Goal: Information Seeking & Learning: Check status

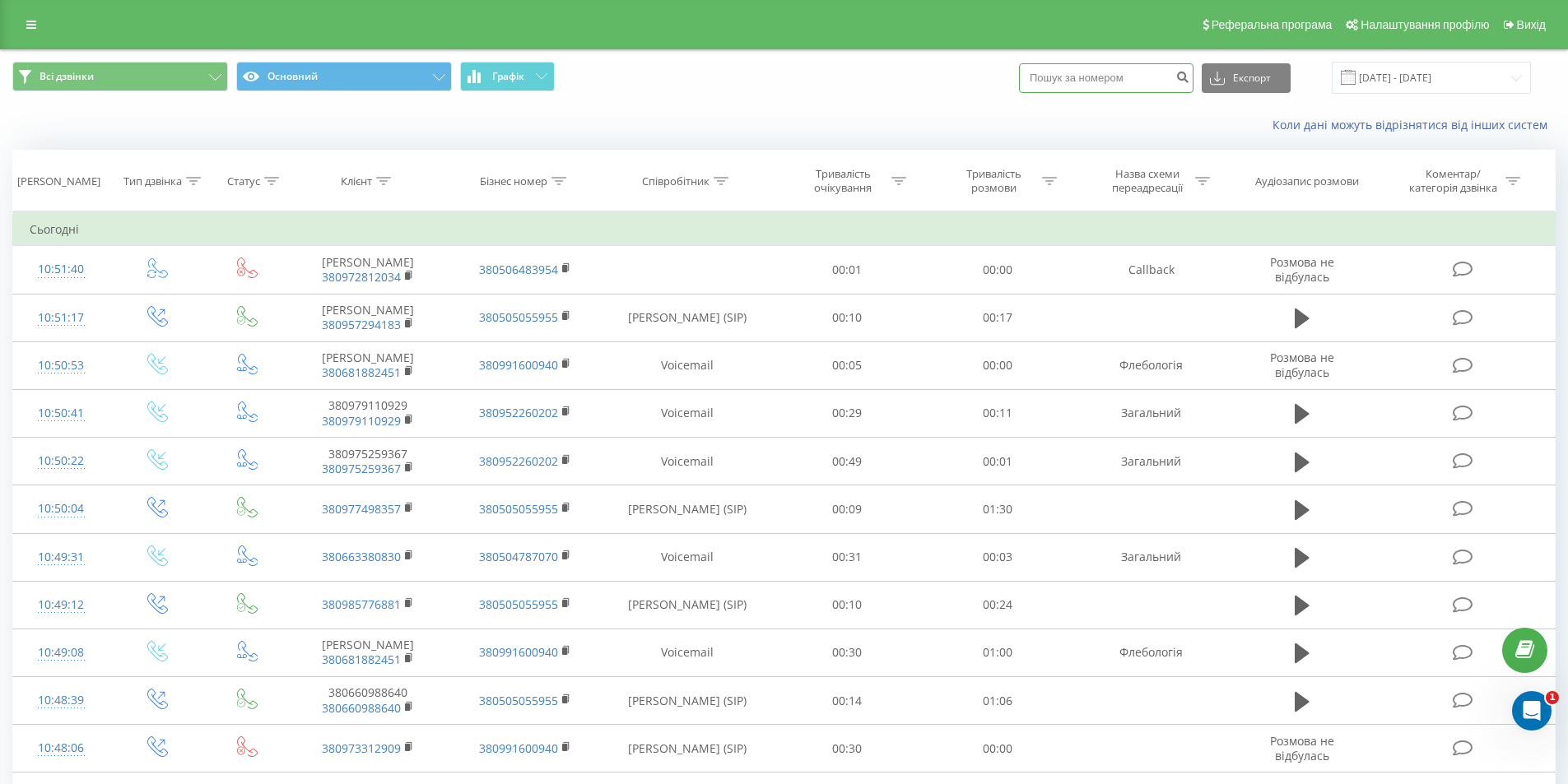
click at [1086, 82] on input at bounding box center [1106, 78] width 174 height 30
paste input "066)[PHONE_NUMBER]"
click at [1107, 76] on input "066)027-58-96" at bounding box center [1106, 78] width 174 height 30
click at [1090, 79] on input "066)027-5896" at bounding box center [1106, 78] width 174 height 30
click at [1069, 76] on input "066)0275896" at bounding box center [1106, 78] width 174 height 30
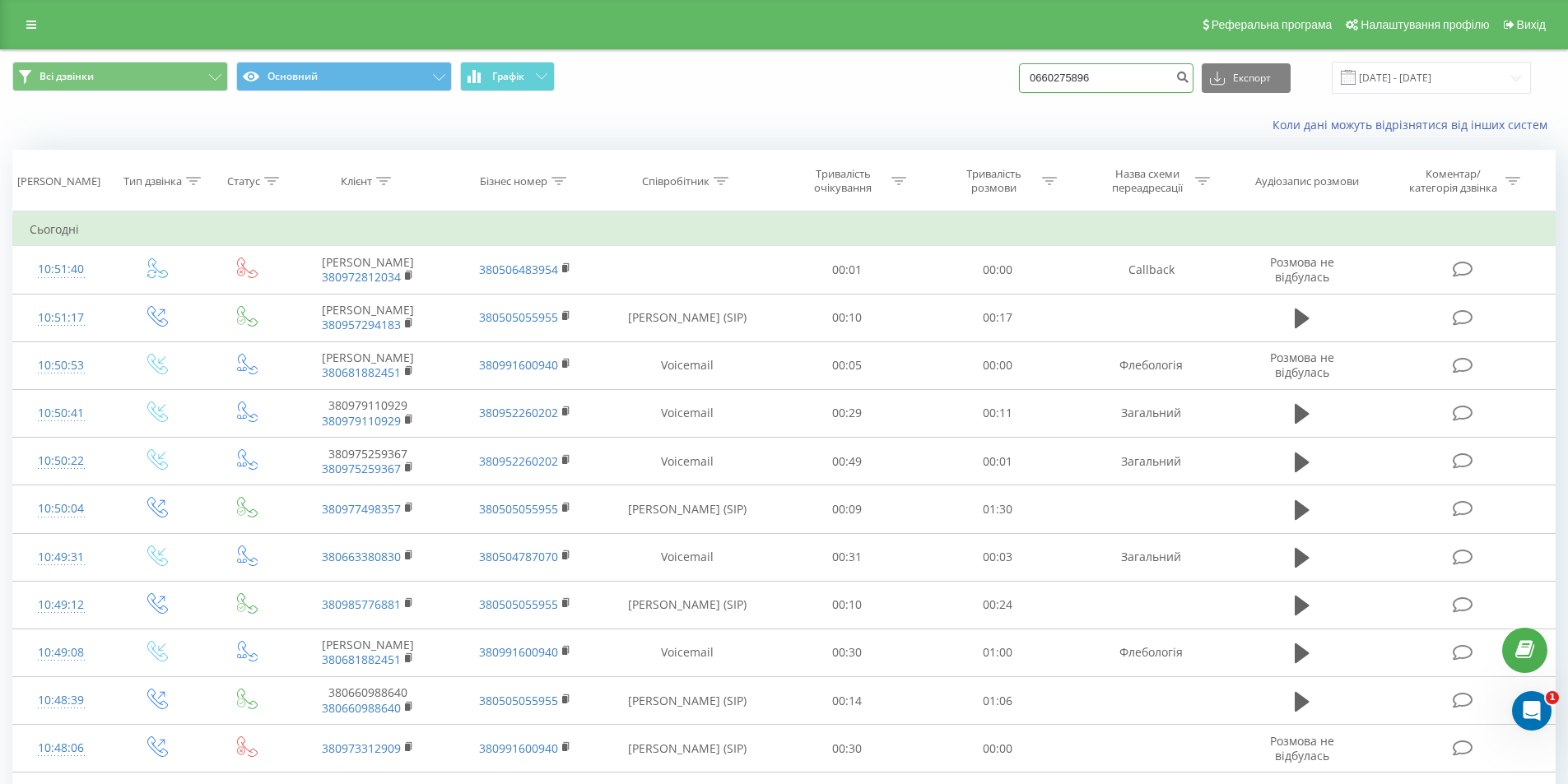
type input "0660275896"
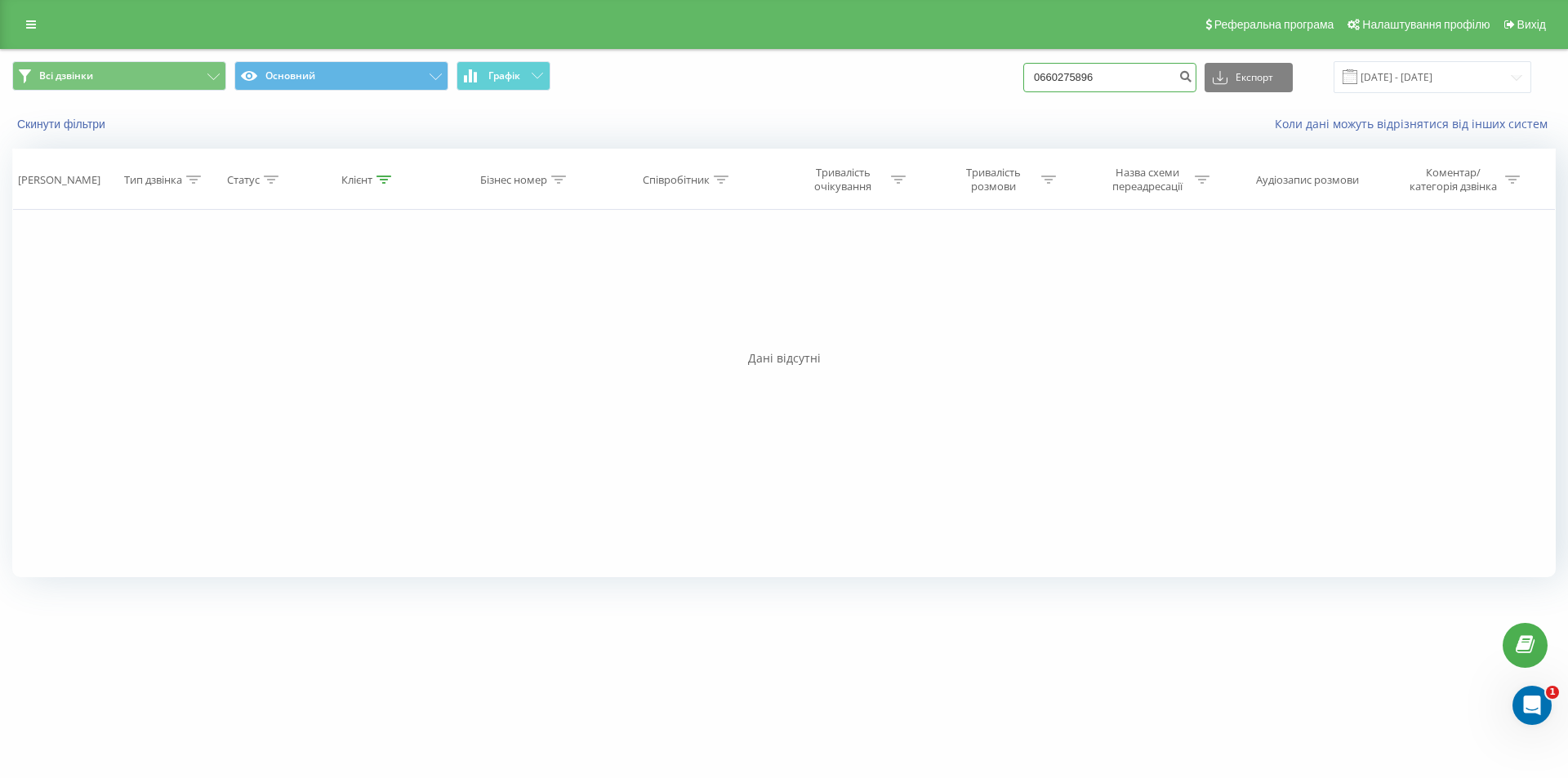
drag, startPoint x: 1124, startPoint y: 78, endPoint x: 1056, endPoint y: 88, distance: 68.7
click at [1056, 88] on input "0660275896" at bounding box center [1109, 78] width 173 height 29
type input "0681310156"
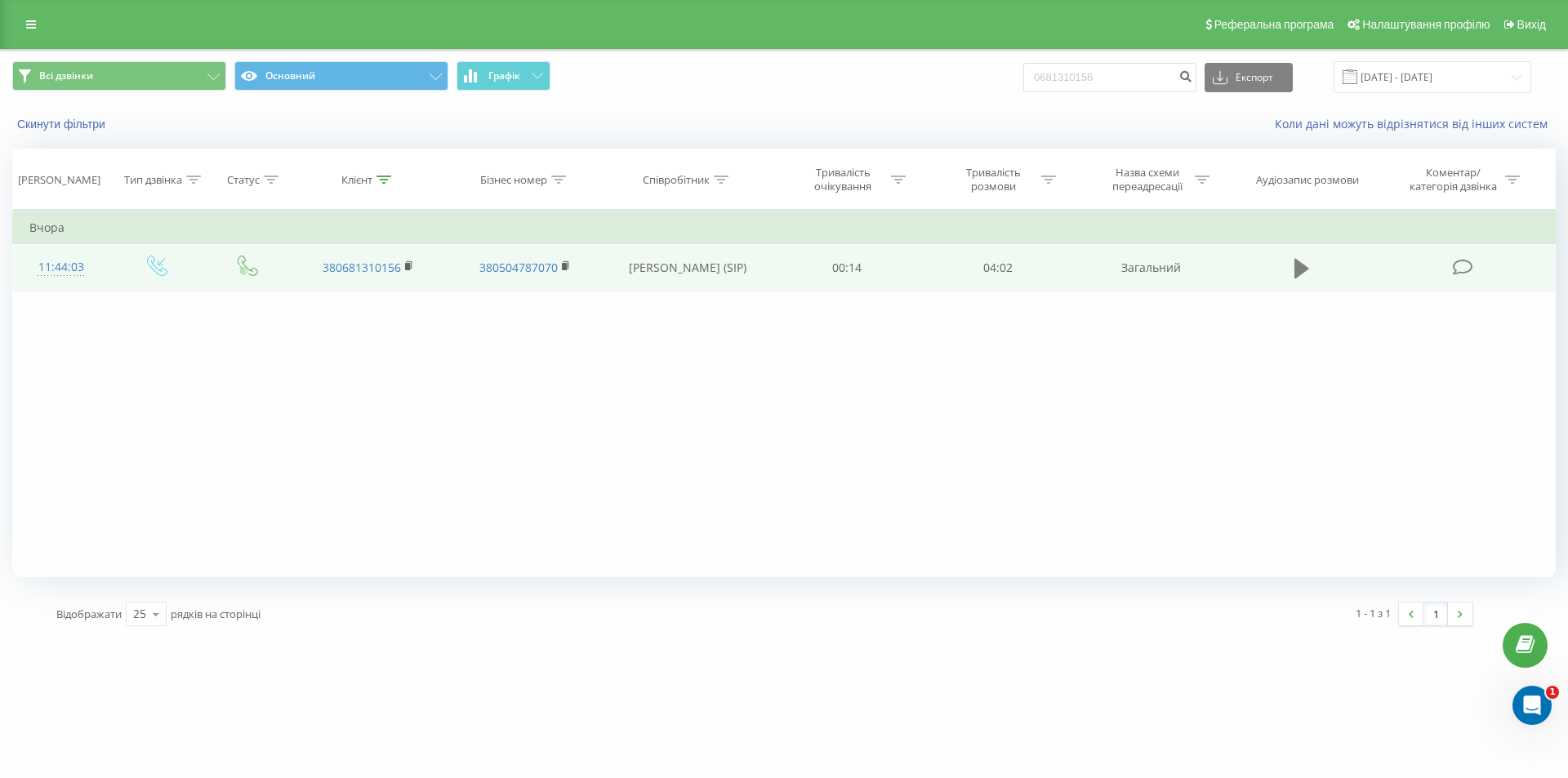
click at [1298, 275] on icon at bounding box center [1302, 268] width 15 height 20
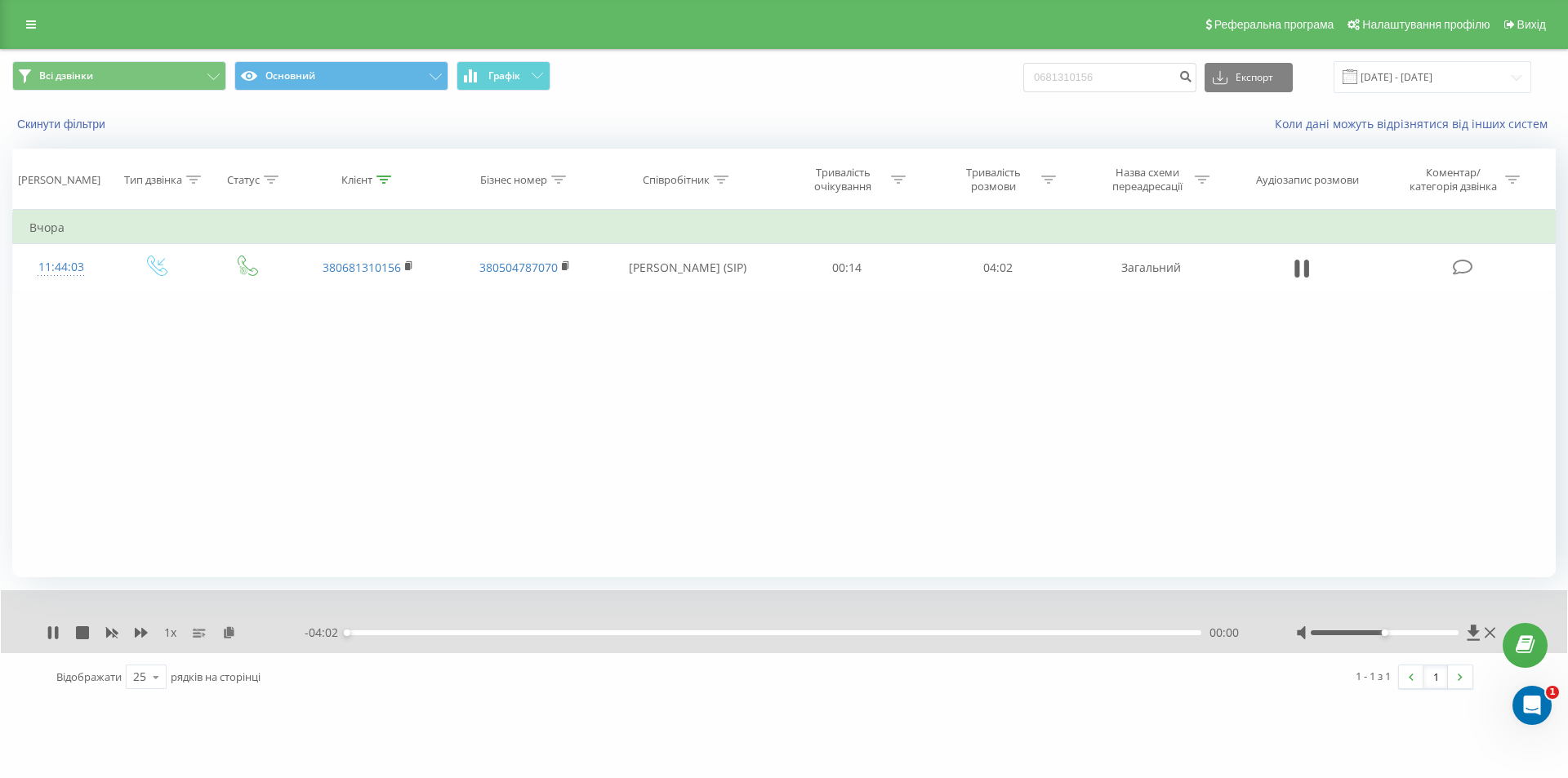
drag, startPoint x: 1301, startPoint y: 268, endPoint x: 1396, endPoint y: 337, distance: 117.4
click at [1301, 268] on icon at bounding box center [1302, 268] width 15 height 23
click at [1472, 628] on icon at bounding box center [1473, 632] width 12 height 15
click at [1376, 379] on div "Фільтрувати за умовою Дорівнює Введіть значення Скасувати OK Фільтрувати за умо…" at bounding box center [784, 393] width 1543 height 368
